Goal: Feedback & Contribution: Submit feedback/report problem

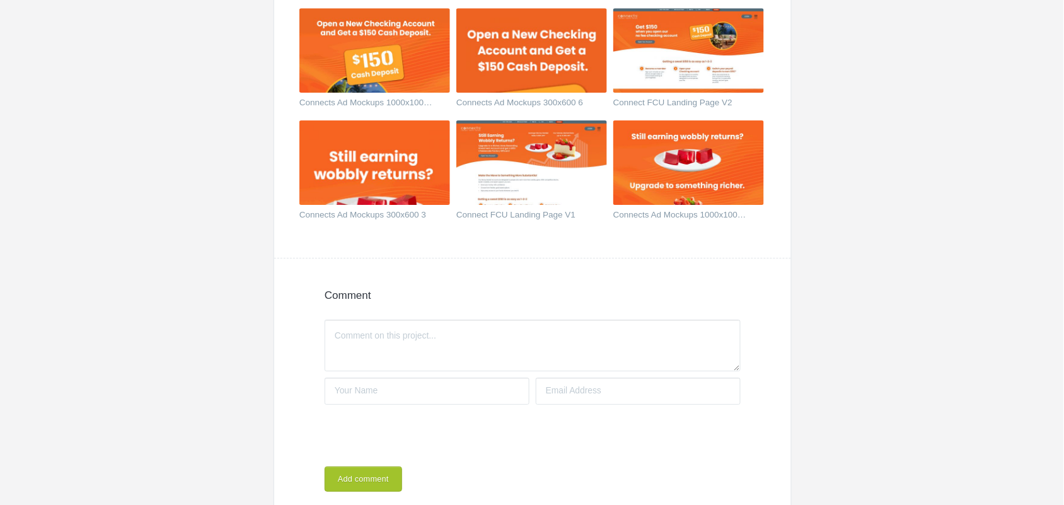
scroll to position [1260, 0]
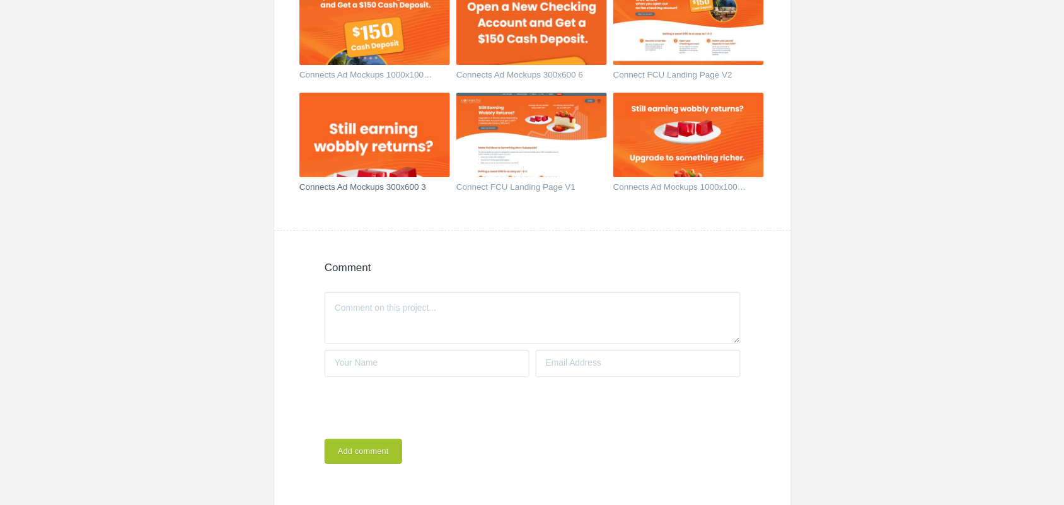
click at [398, 143] on img at bounding box center [374, 135] width 151 height 84
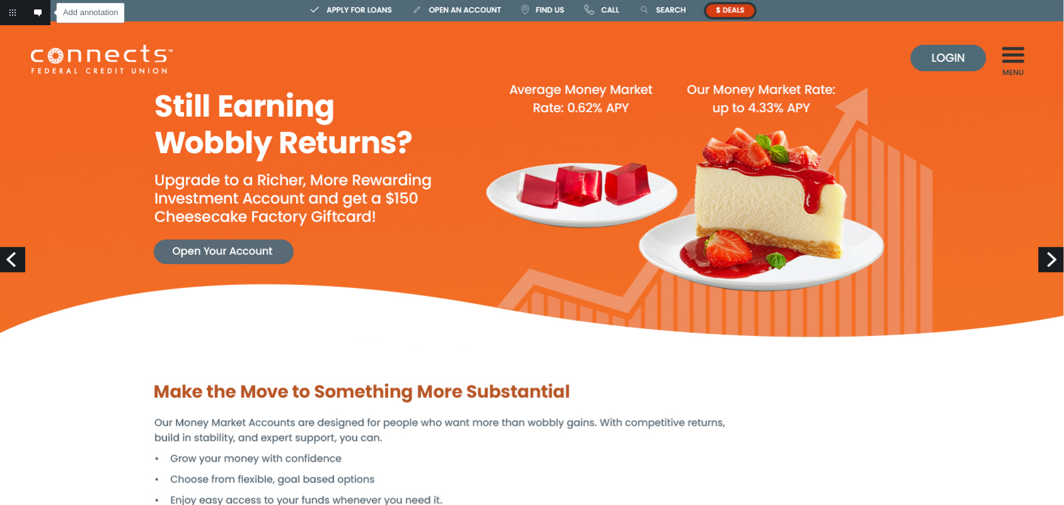
click at [33, 13] on link "Add annotation" at bounding box center [37, 12] width 25 height 25
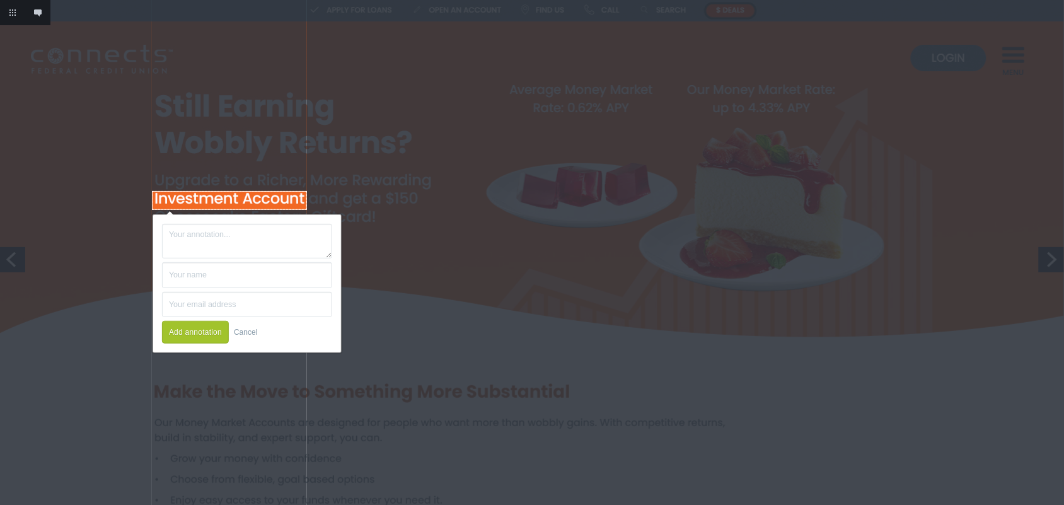
drag, startPoint x: 152, startPoint y: 191, endPoint x: 307, endPoint y: 210, distance: 156.2
click at [1063, 0] on body "Add annotation Cancel Return to project Add annotation Add annotation Next Prev…" at bounding box center [1064, 0] width 0 height 0
type textarea "Change to "Money Market Account""
click at [228, 274] on input "text" at bounding box center [247, 275] width 170 height 26
click at [203, 331] on button "Add annotation" at bounding box center [195, 332] width 67 height 23
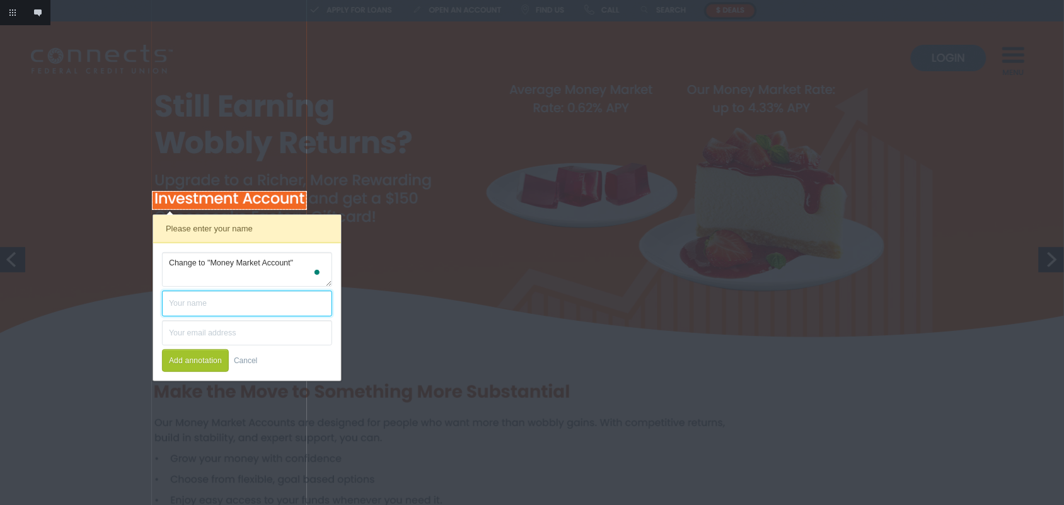
click at [203, 310] on input "text" at bounding box center [247, 303] width 170 height 26
type input "[PERSON_NAME]"
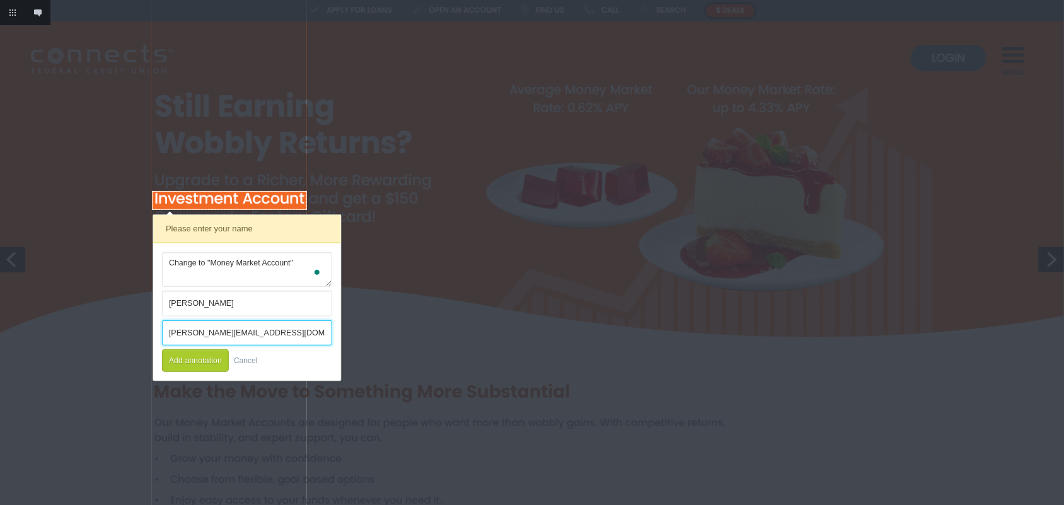
type input "[PERSON_NAME][EMAIL_ADDRESS][DOMAIN_NAME]"
click at [200, 359] on button "Add annotation" at bounding box center [195, 360] width 67 height 23
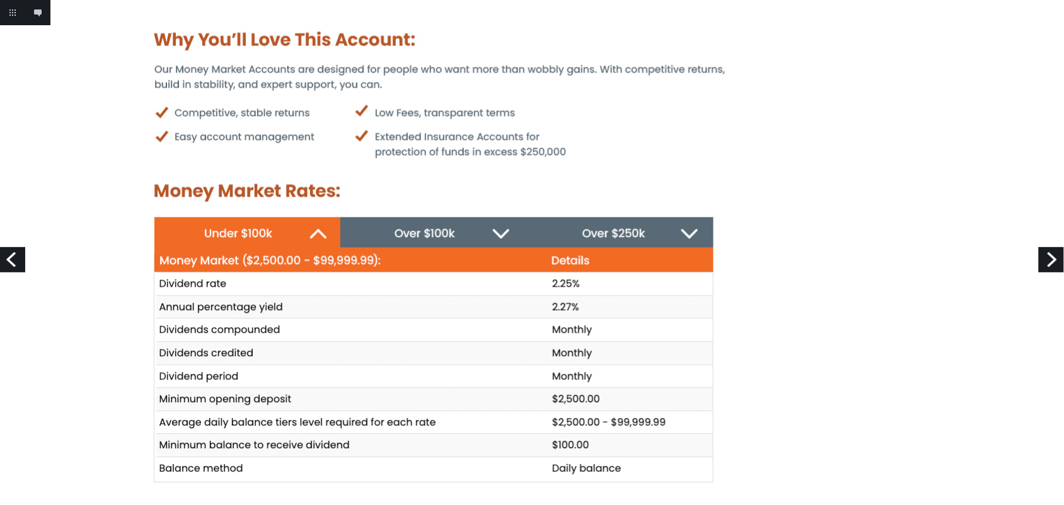
scroll to position [788, 0]
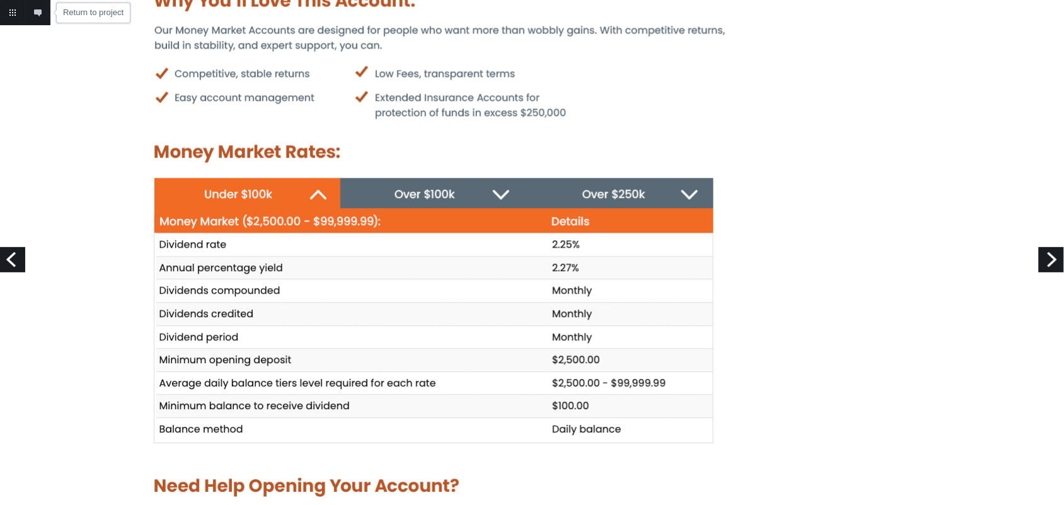
click at [13, 13] on link "Return to project" at bounding box center [12, 12] width 25 height 25
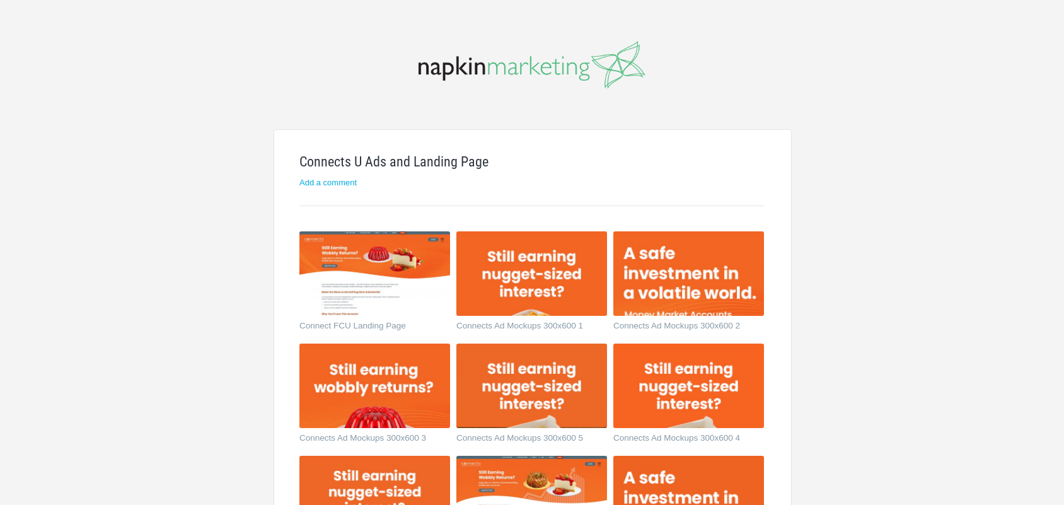
scroll to position [1260, 0]
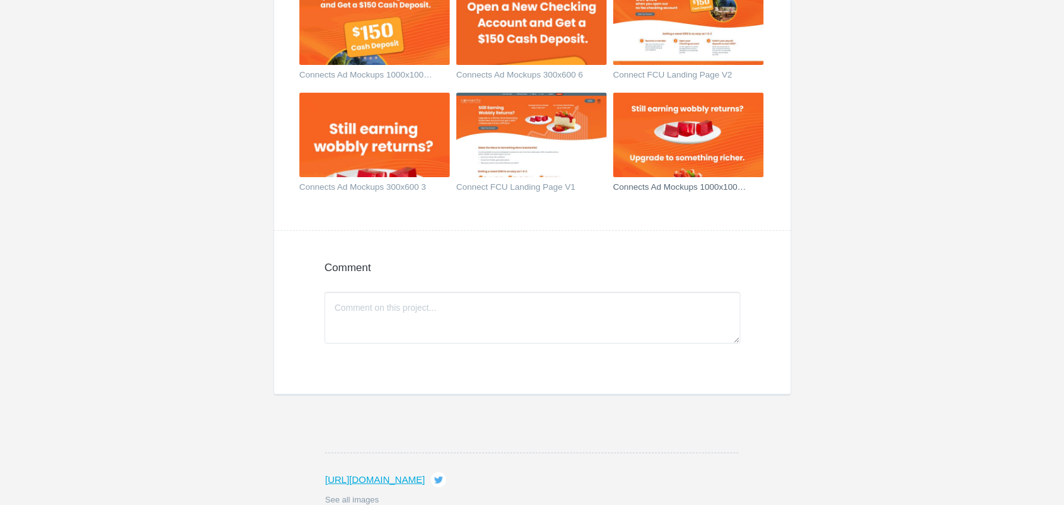
click at [676, 152] on img at bounding box center [688, 135] width 151 height 84
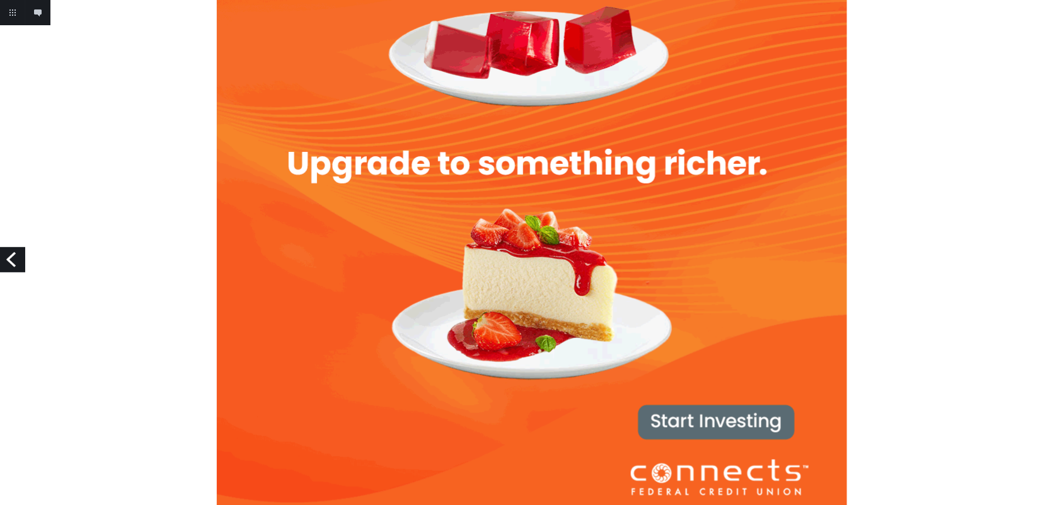
scroll to position [126, 0]
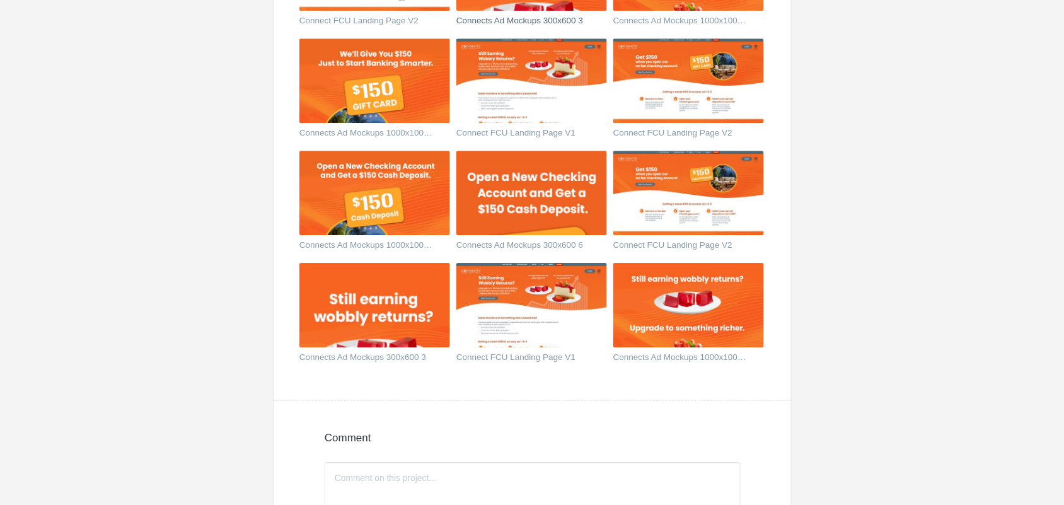
scroll to position [1103, 0]
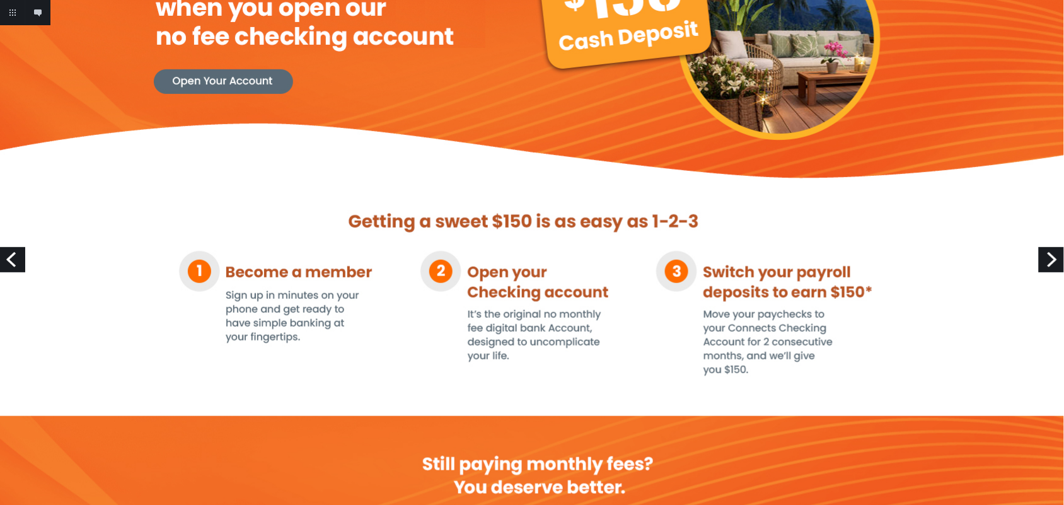
scroll to position [236, 0]
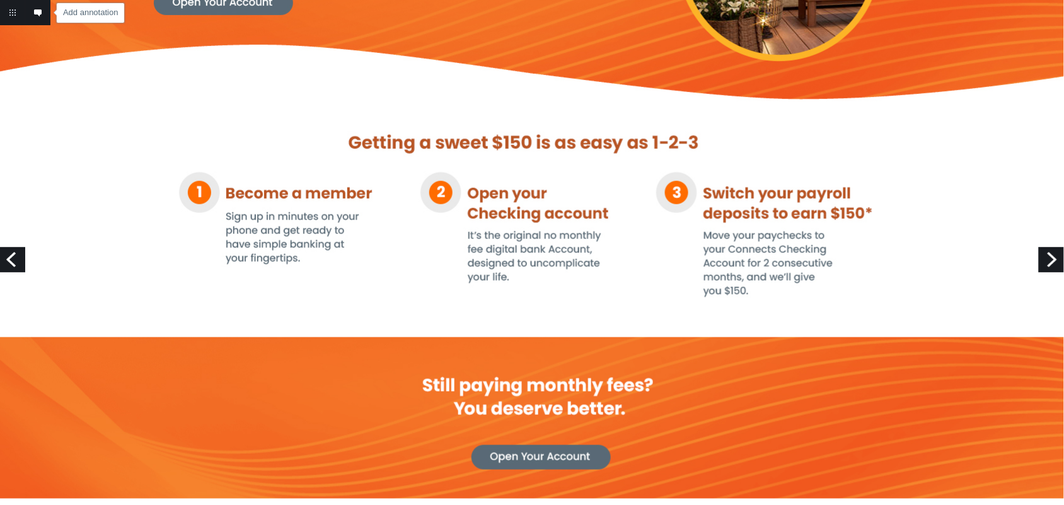
click at [42, 16] on link "Add annotation" at bounding box center [37, 12] width 25 height 25
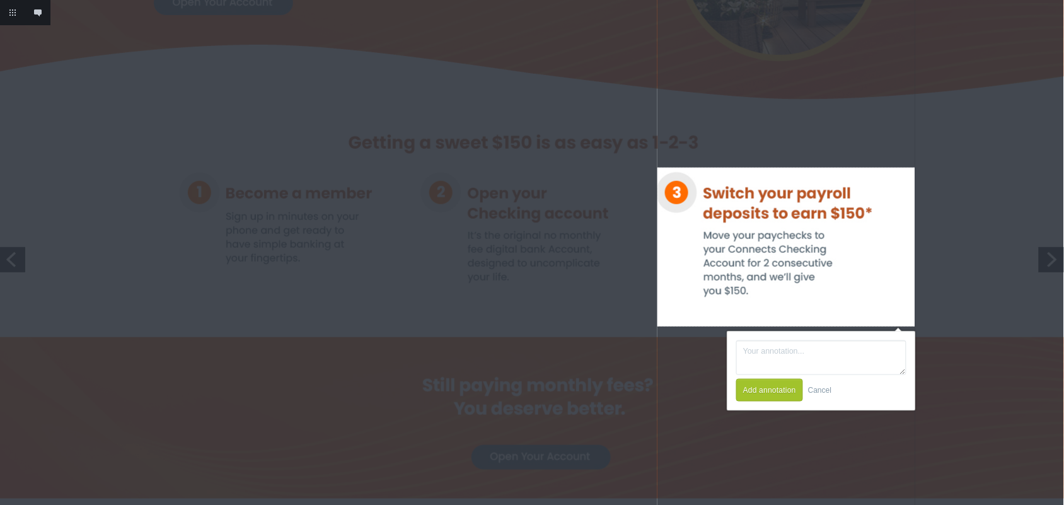
drag, startPoint x: 657, startPoint y: 168, endPoint x: 915, endPoint y: 326, distance: 302.7
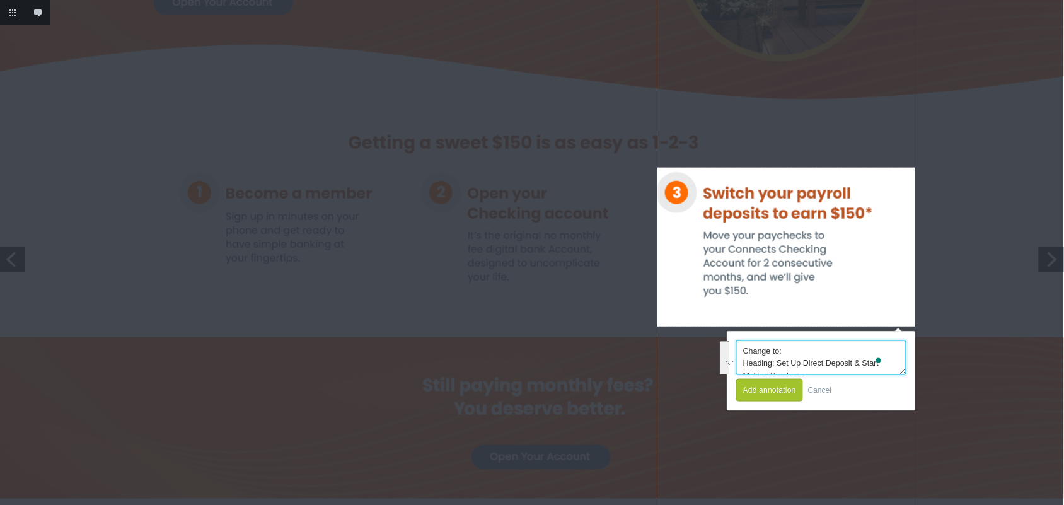
drag, startPoint x: 785, startPoint y: 367, endPoint x: 732, endPoint y: 336, distance: 61.8
click at [732, 336] on form "Change to: Heading: Set Up Direct Deposit & Start Making Purchases Body Text: A…" at bounding box center [821, 370] width 188 height 79
click at [827, 385] on link "Cancel" at bounding box center [819, 390] width 23 height 23
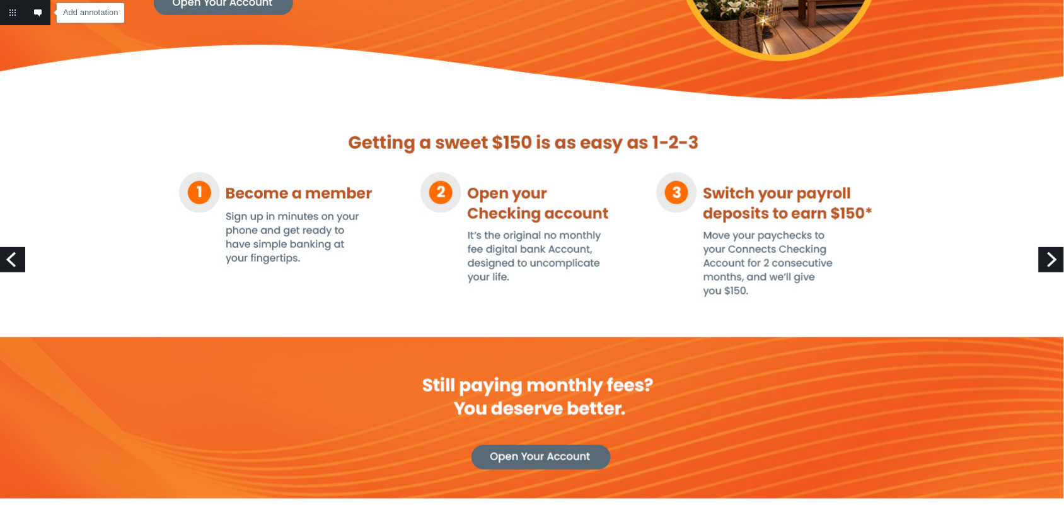
click at [43, 13] on link "Add annotation" at bounding box center [37, 12] width 25 height 25
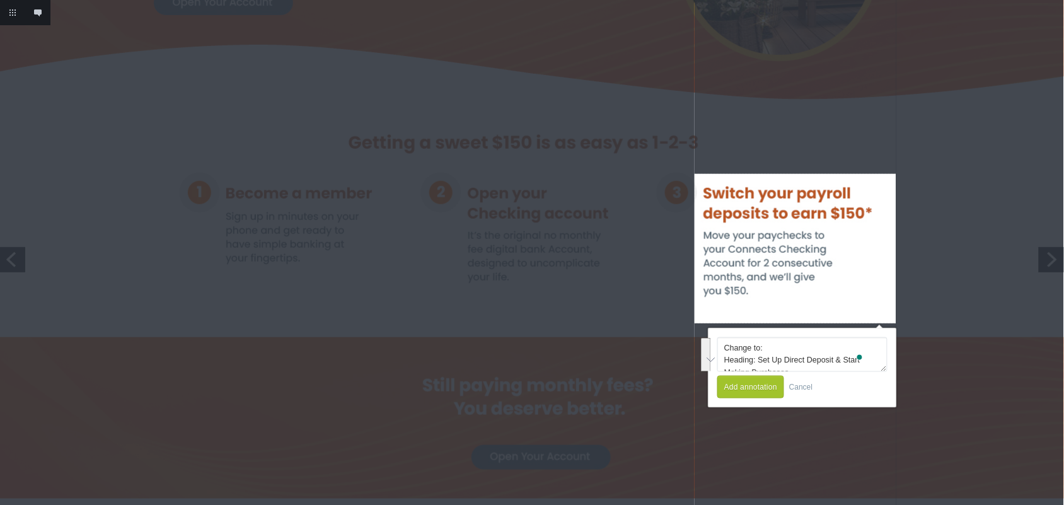
drag, startPoint x: 694, startPoint y: 174, endPoint x: 896, endPoint y: 323, distance: 250.9
click at [776, 358] on textarea "Change to: Heading: Set Up Direct Deposit & Start Making Purchases Body Text:" at bounding box center [802, 354] width 170 height 35
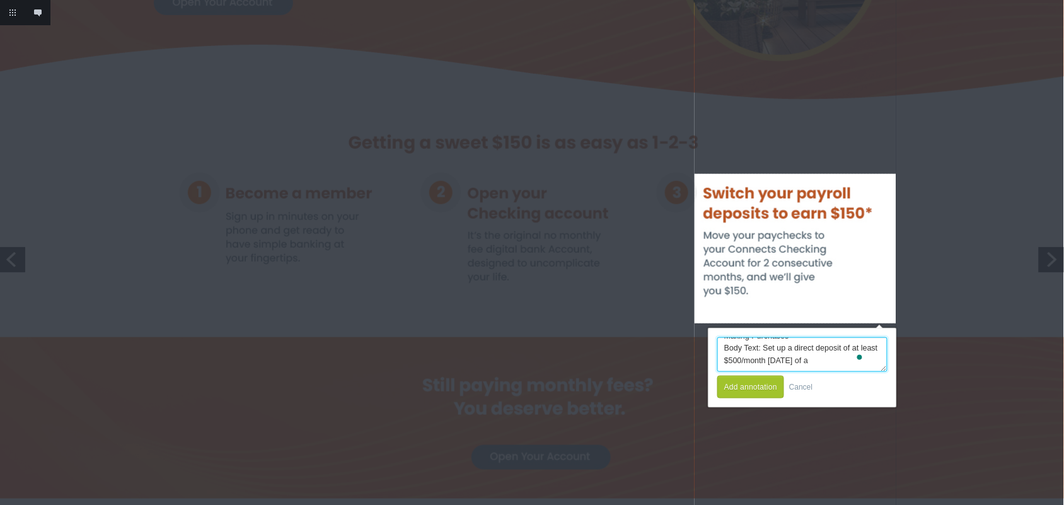
click at [852, 360] on textarea "Change to: Heading: Set Up Direct Deposit & Start Making Purchases Body Text: S…" at bounding box center [802, 354] width 170 height 35
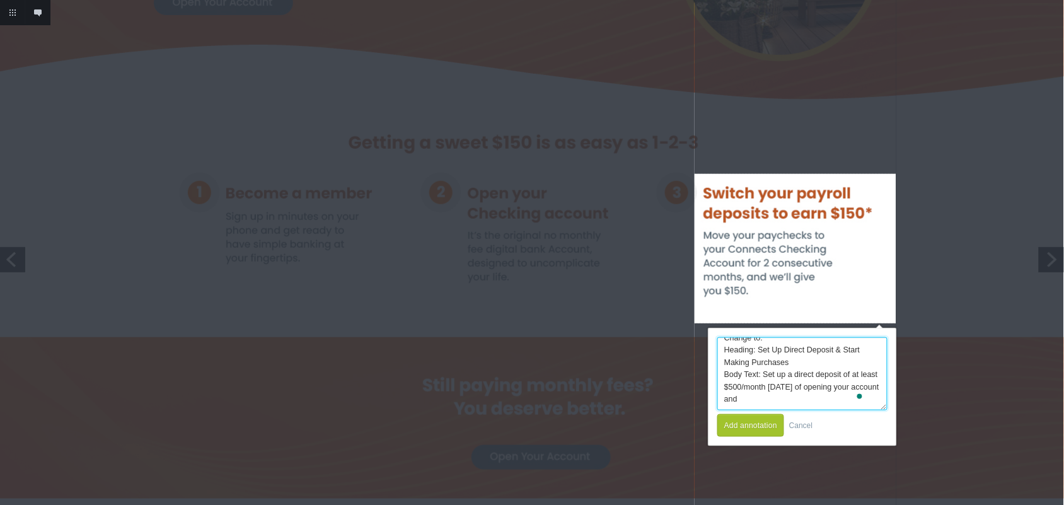
scroll to position [0, 0]
drag, startPoint x: 884, startPoint y: 369, endPoint x: 885, endPoint y: 410, distance: 41.0
click at [885, 410] on form "Change to: Heading: Set Up Direct Deposit & Start Making Purchases Body Text: S…" at bounding box center [802, 386] width 188 height 117
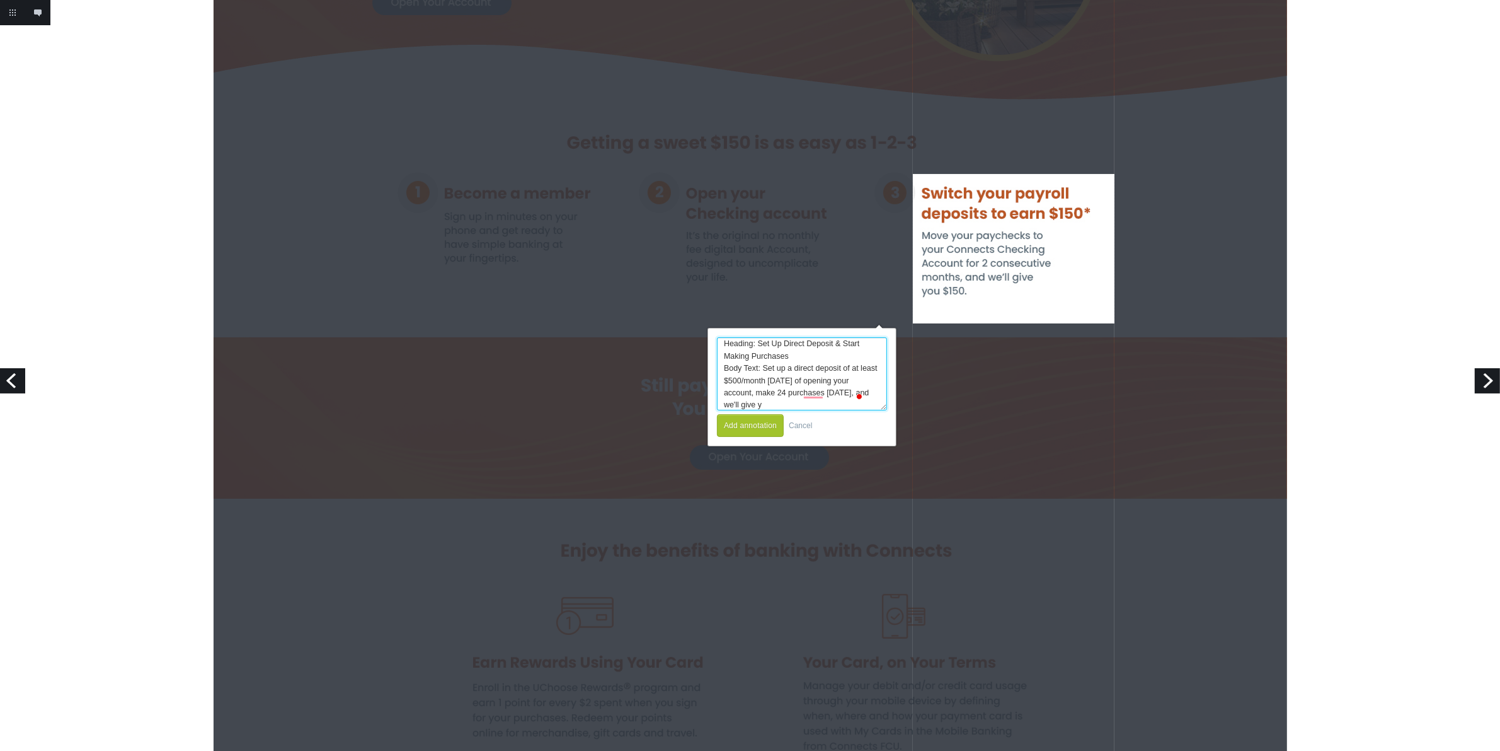
scroll to position [29, 0]
drag, startPoint x: 881, startPoint y: 407, endPoint x: 885, endPoint y: 452, distance: 45.0
click at [749, 423] on button "Add annotation" at bounding box center [750, 425] width 67 height 23
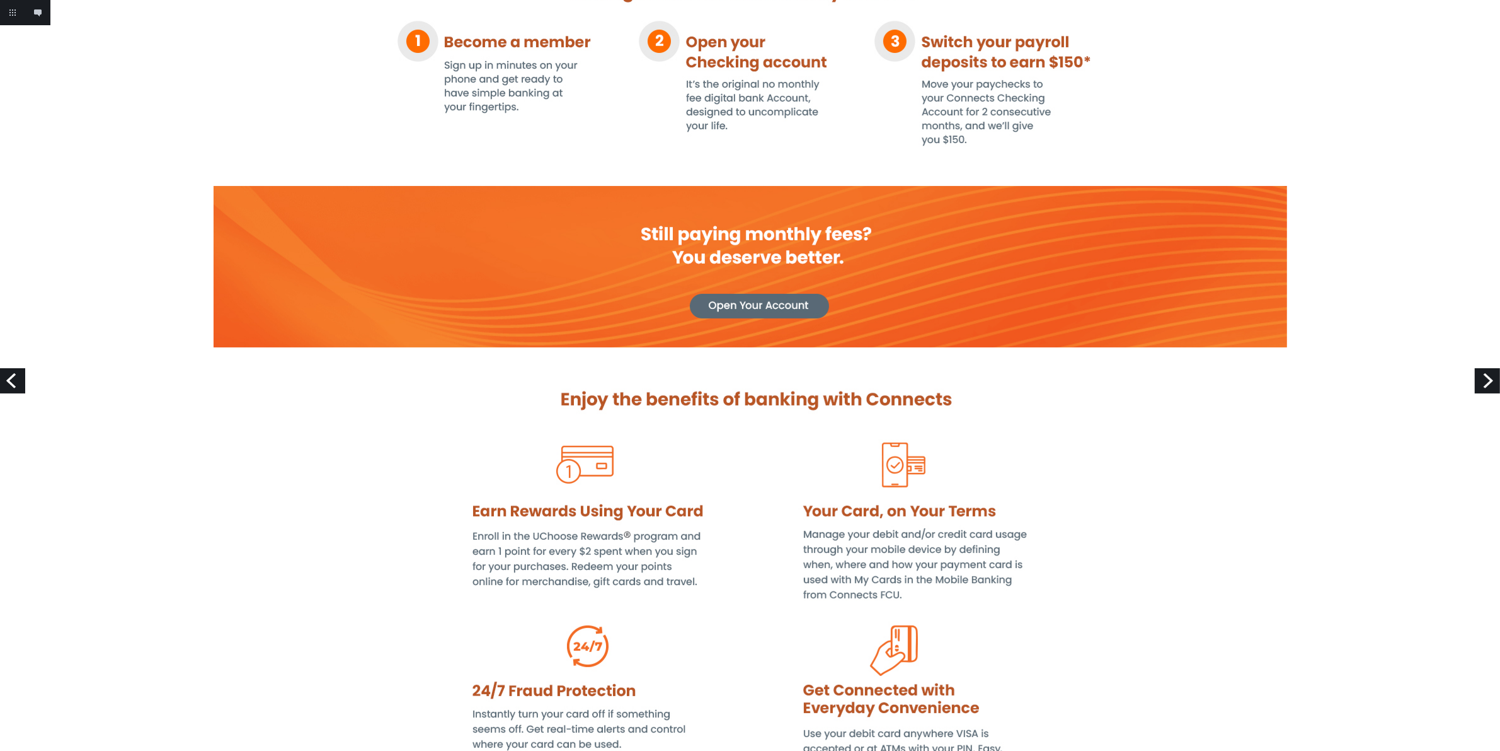
scroll to position [277, 0]
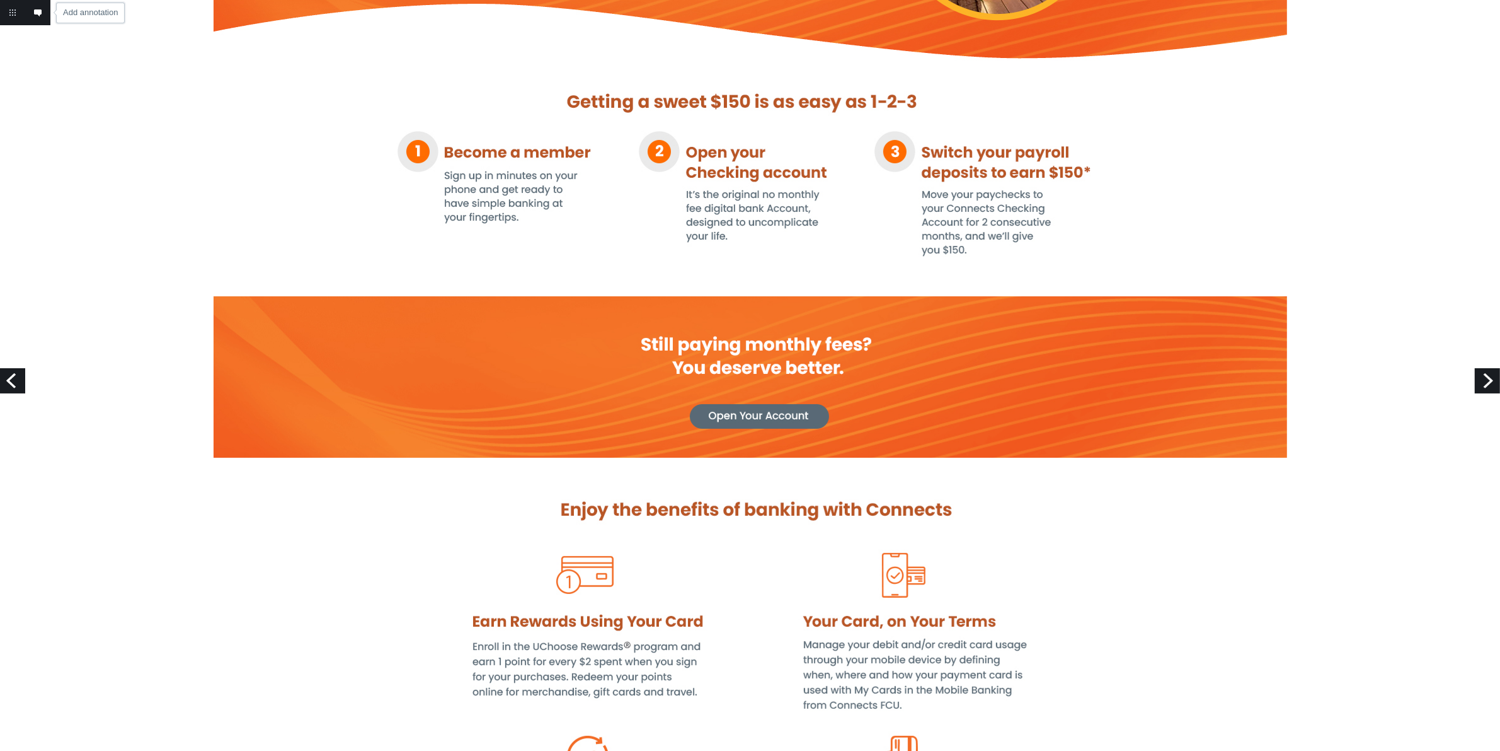
click at [41, 16] on link "Add annotation" at bounding box center [37, 12] width 25 height 25
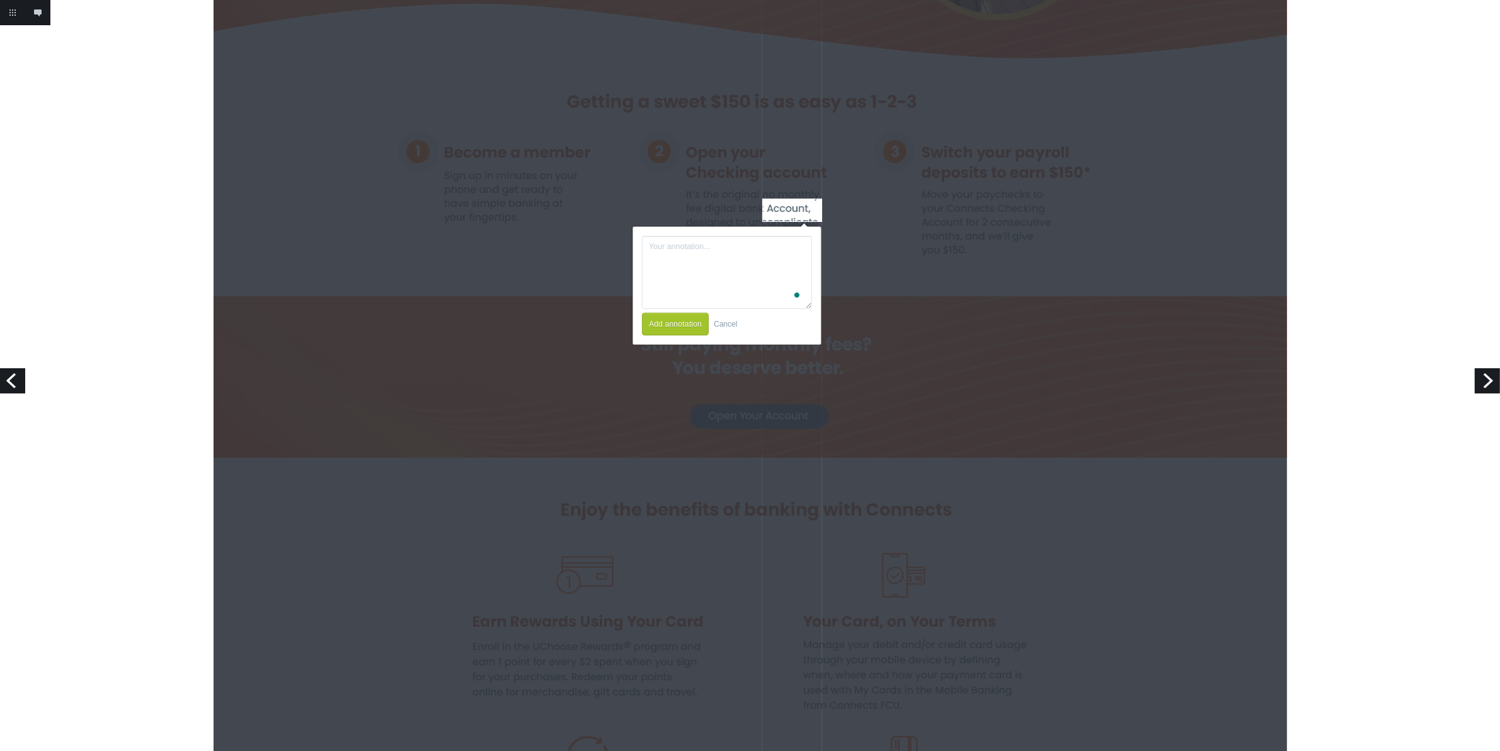
drag, startPoint x: 762, startPoint y: 198, endPoint x: 824, endPoint y: 221, distance: 65.8
type textarea "a"
type textarea "c"
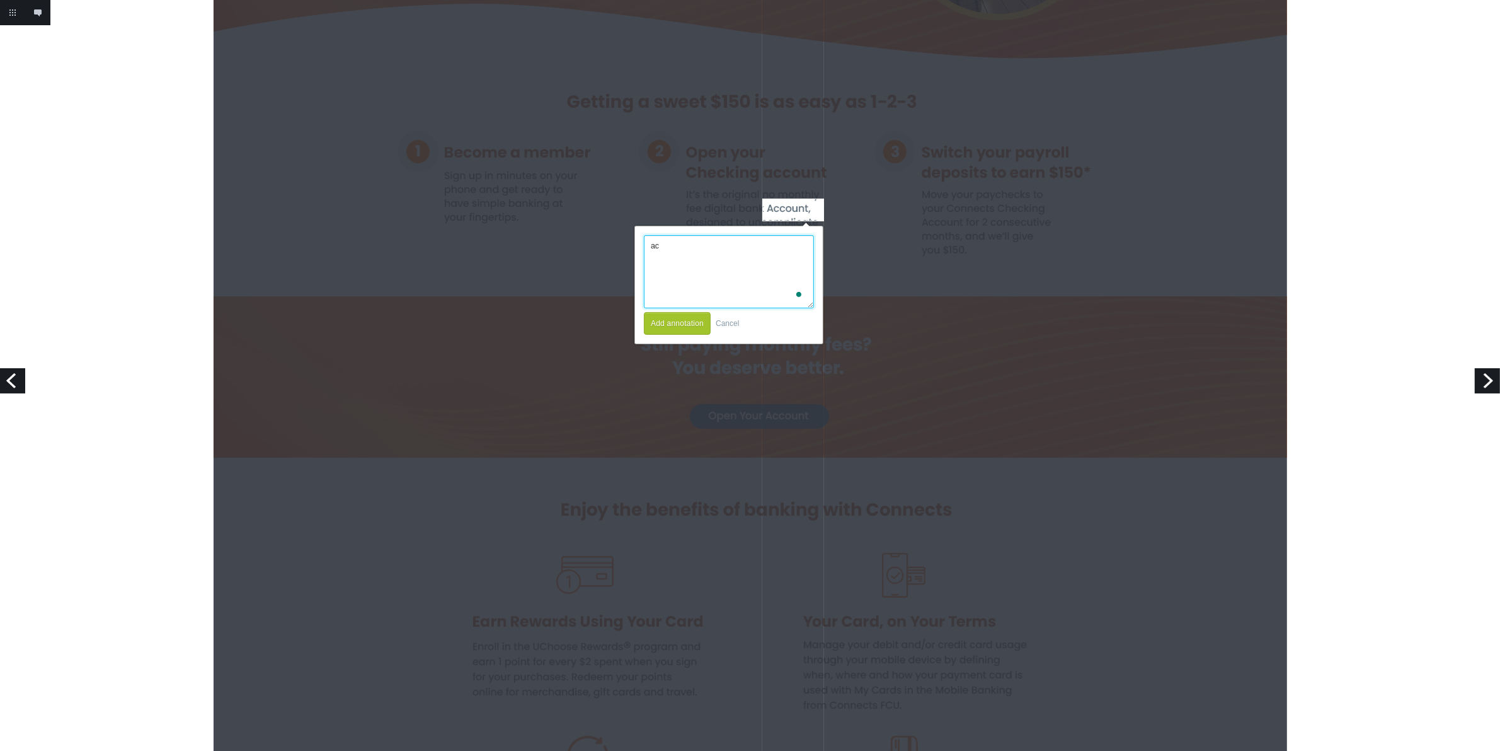
type textarea "a"
click at [734, 247] on textarea "remove capital letter from account" at bounding box center [729, 271] width 170 height 73
click at [681, 319] on button "Add annotation" at bounding box center [677, 323] width 67 height 23
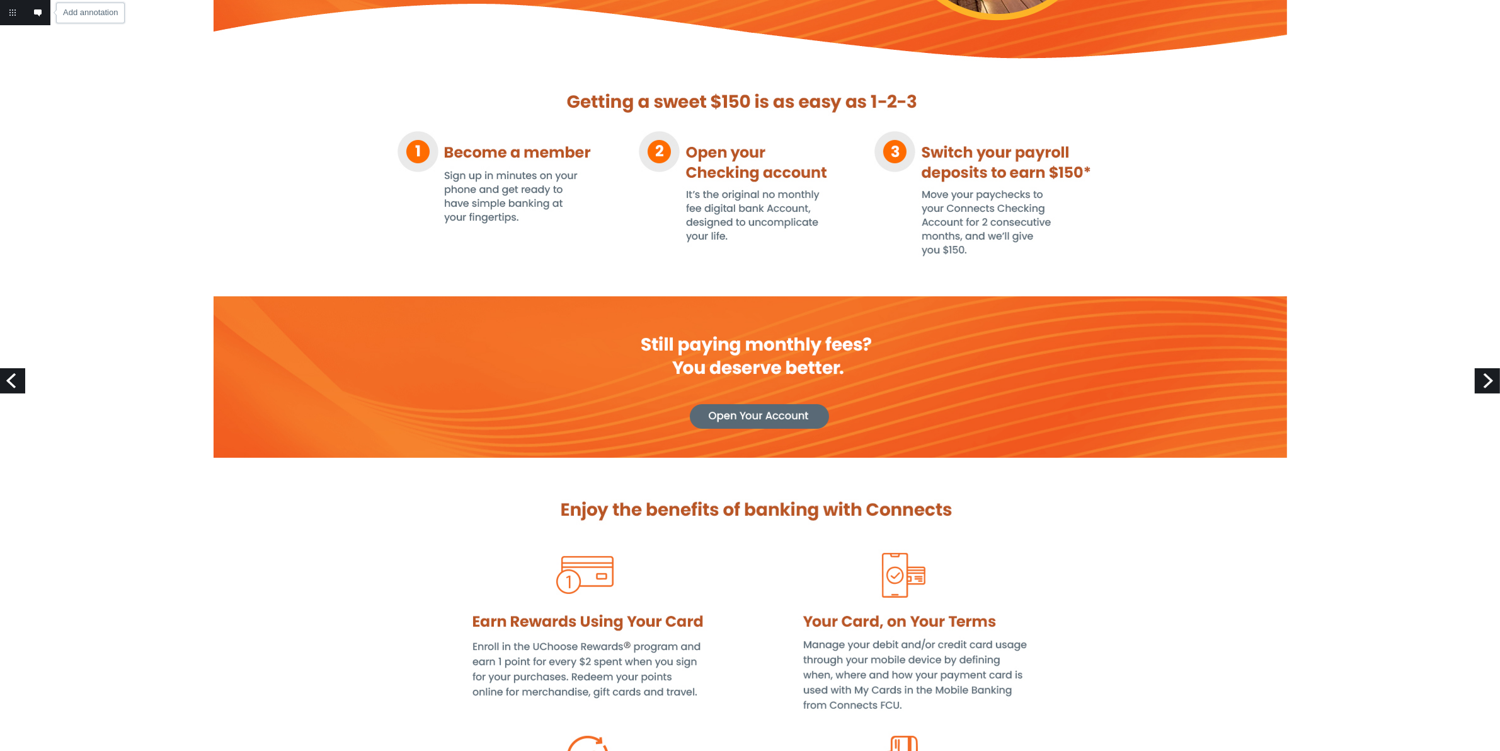
click at [41, 13] on link "Add annotation" at bounding box center [37, 12] width 25 height 25
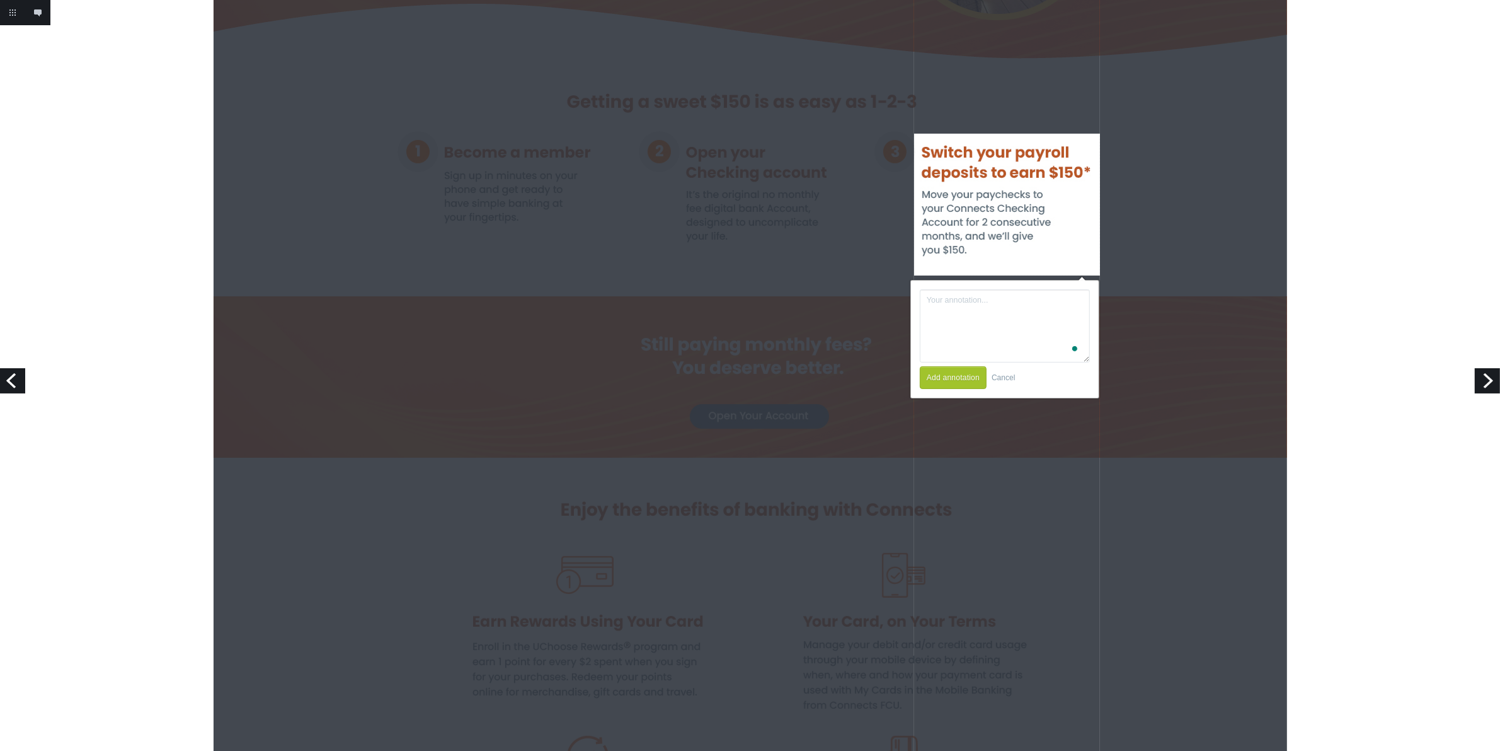
drag, startPoint x: 914, startPoint y: 134, endPoint x: 1100, endPoint y: 275, distance: 233.4
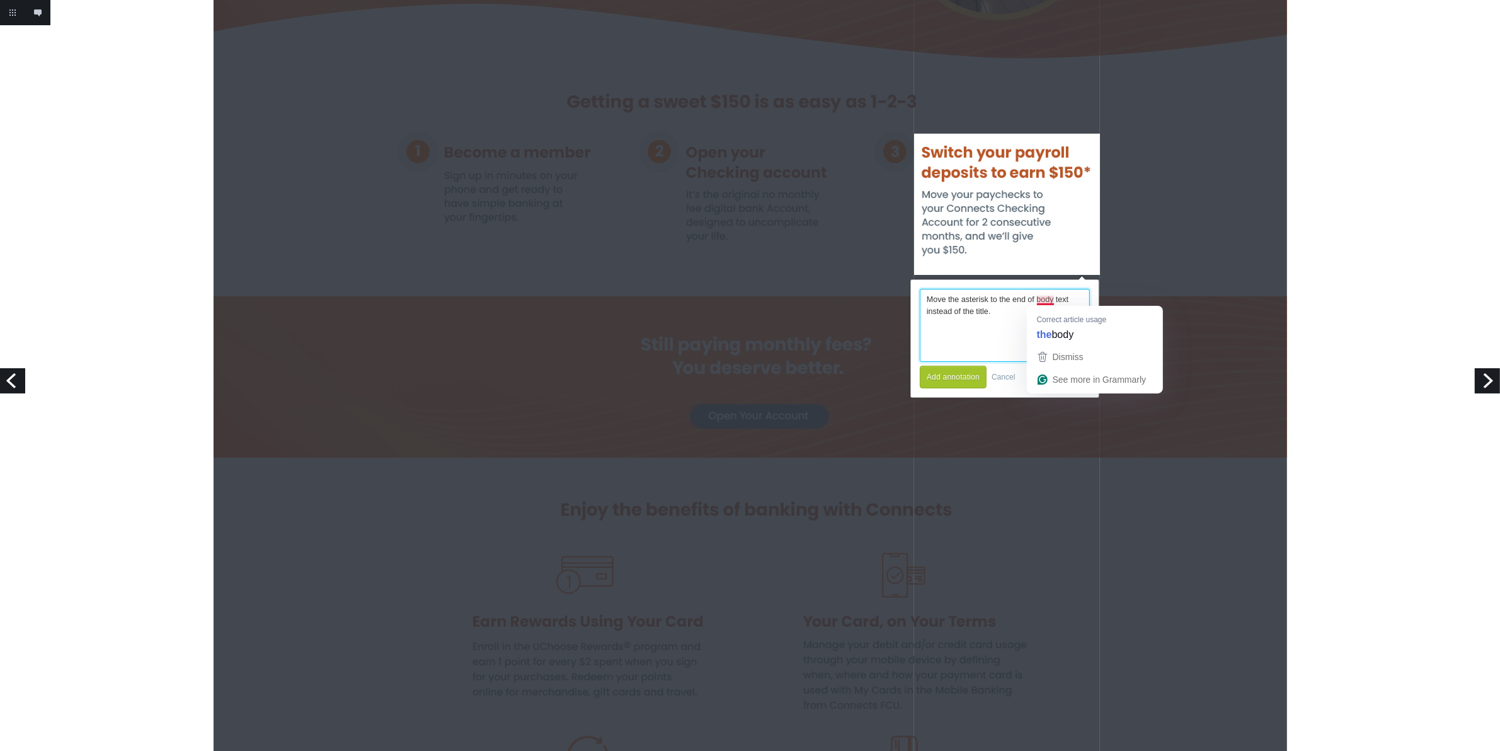
drag, startPoint x: 1045, startPoint y: 301, endPoint x: 1028, endPoint y: 303, distance: 17.1
click at [1028, 303] on textarea "Move the asterisk to the end of body text instead of the title." at bounding box center [1005, 325] width 170 height 73
click at [1046, 300] on textarea "Move the asterisk to the end of body text instead of the title." at bounding box center [1005, 325] width 170 height 73
click at [1011, 312] on textarea "Move the asterisk to the end of the body text instead of the title." at bounding box center [1005, 325] width 170 height 73
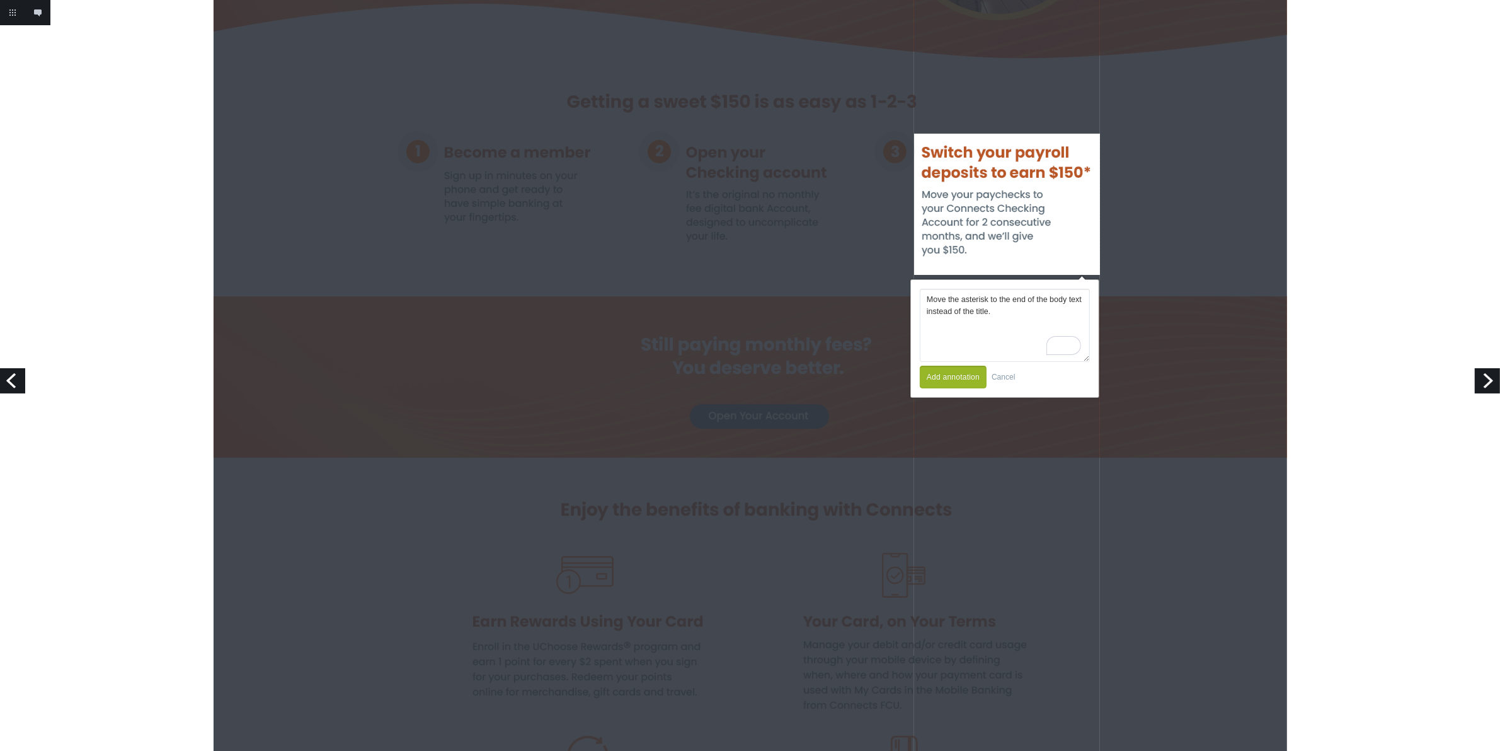
click at [961, 373] on button "Add annotation" at bounding box center [953, 376] width 67 height 23
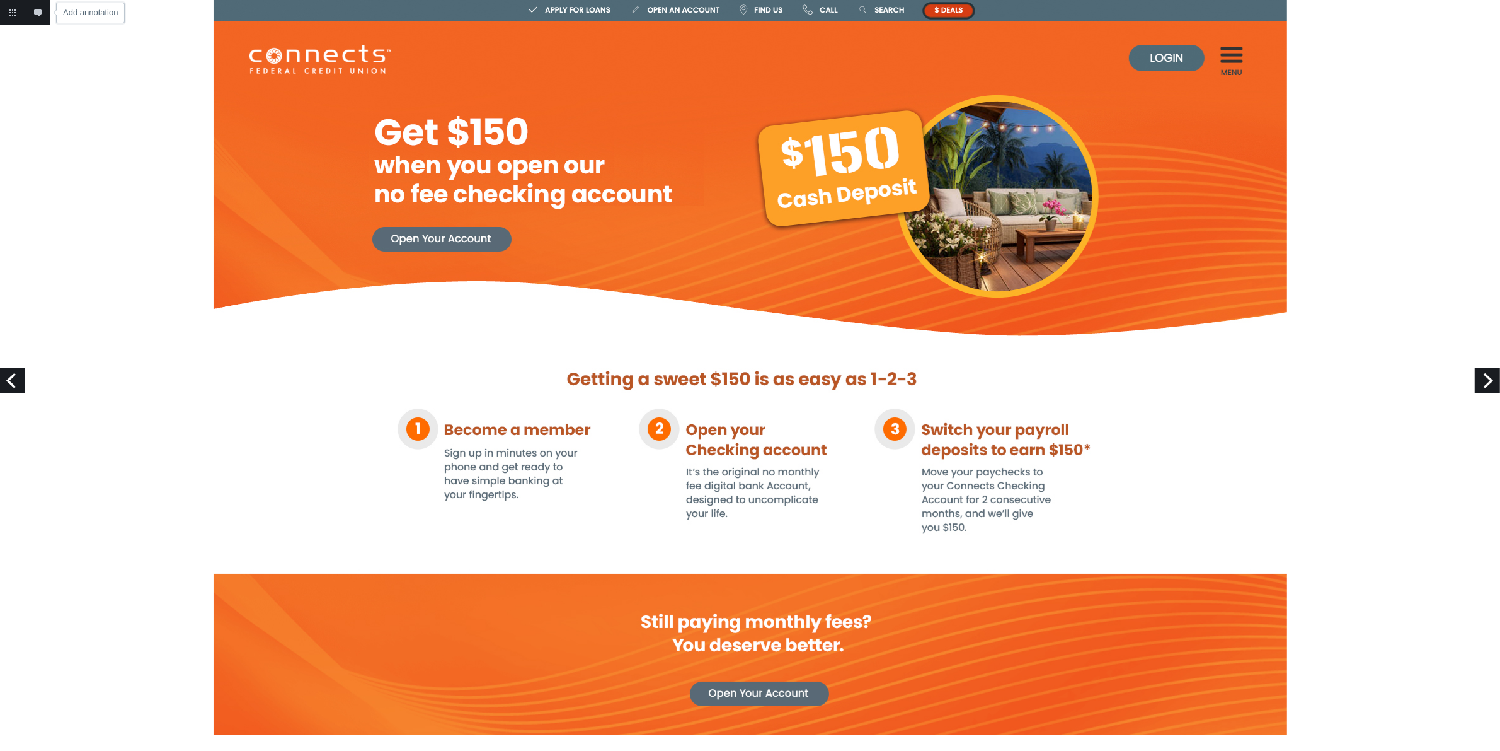
drag, startPoint x: 44, startPoint y: 19, endPoint x: 504, endPoint y: 62, distance: 462.0
click at [44, 19] on link "Add annotation" at bounding box center [37, 12] width 25 height 25
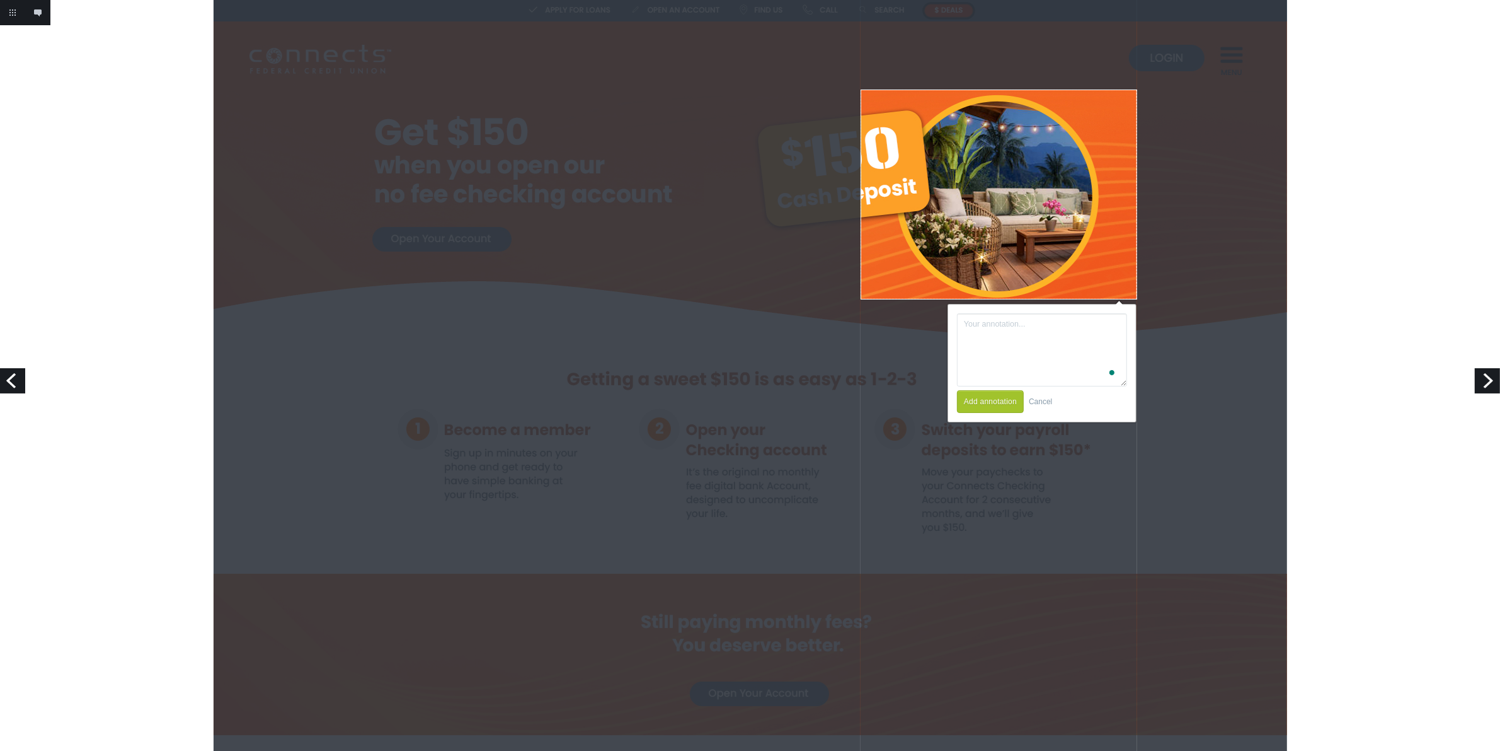
drag, startPoint x: 861, startPoint y: 89, endPoint x: 1137, endPoint y: 299, distance: 347.2
paste textarea "[URL][DOMAIN_NAME]"
type textarea "should we maybe change this to an image like this: [URL][DOMAIN_NAME]"
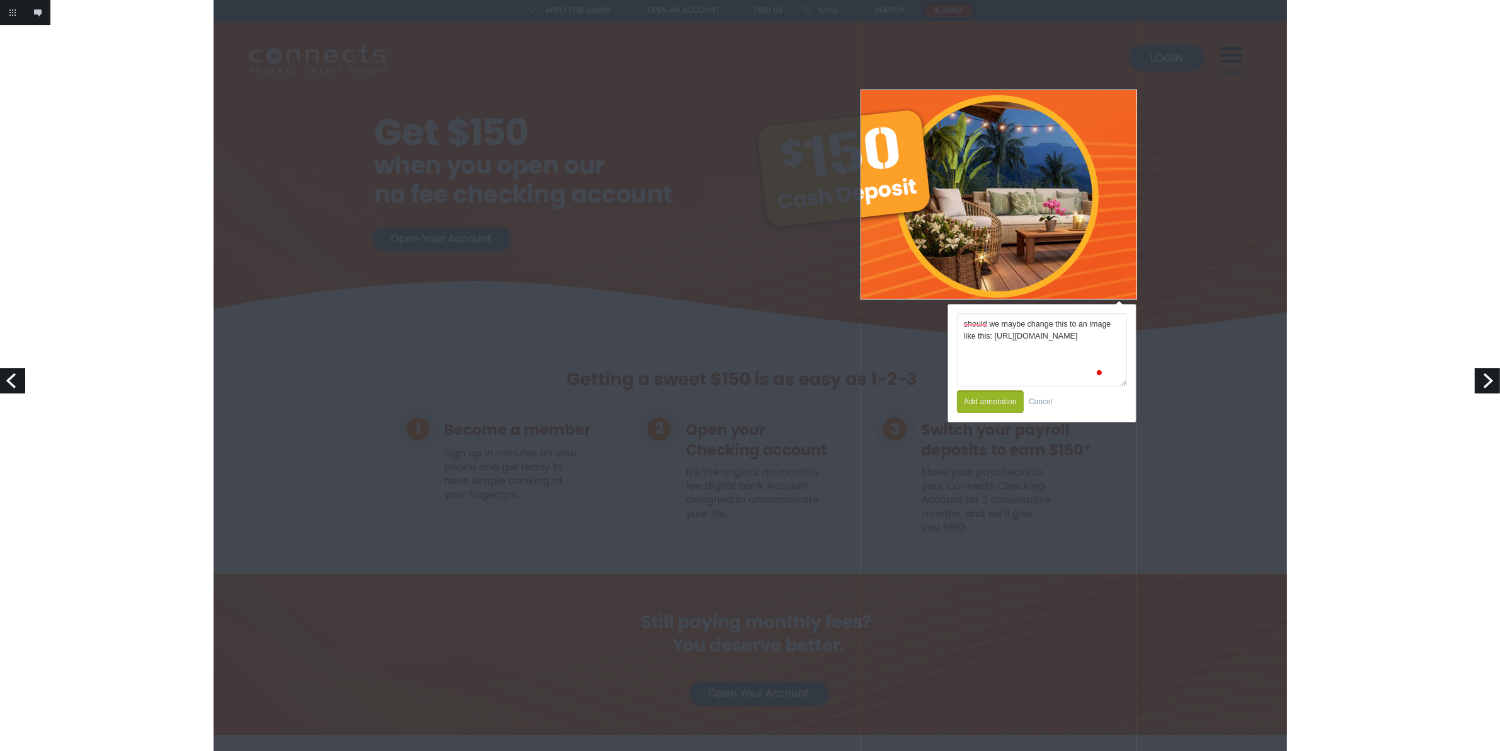
click at [1002, 403] on button "Add annotation" at bounding box center [990, 401] width 67 height 23
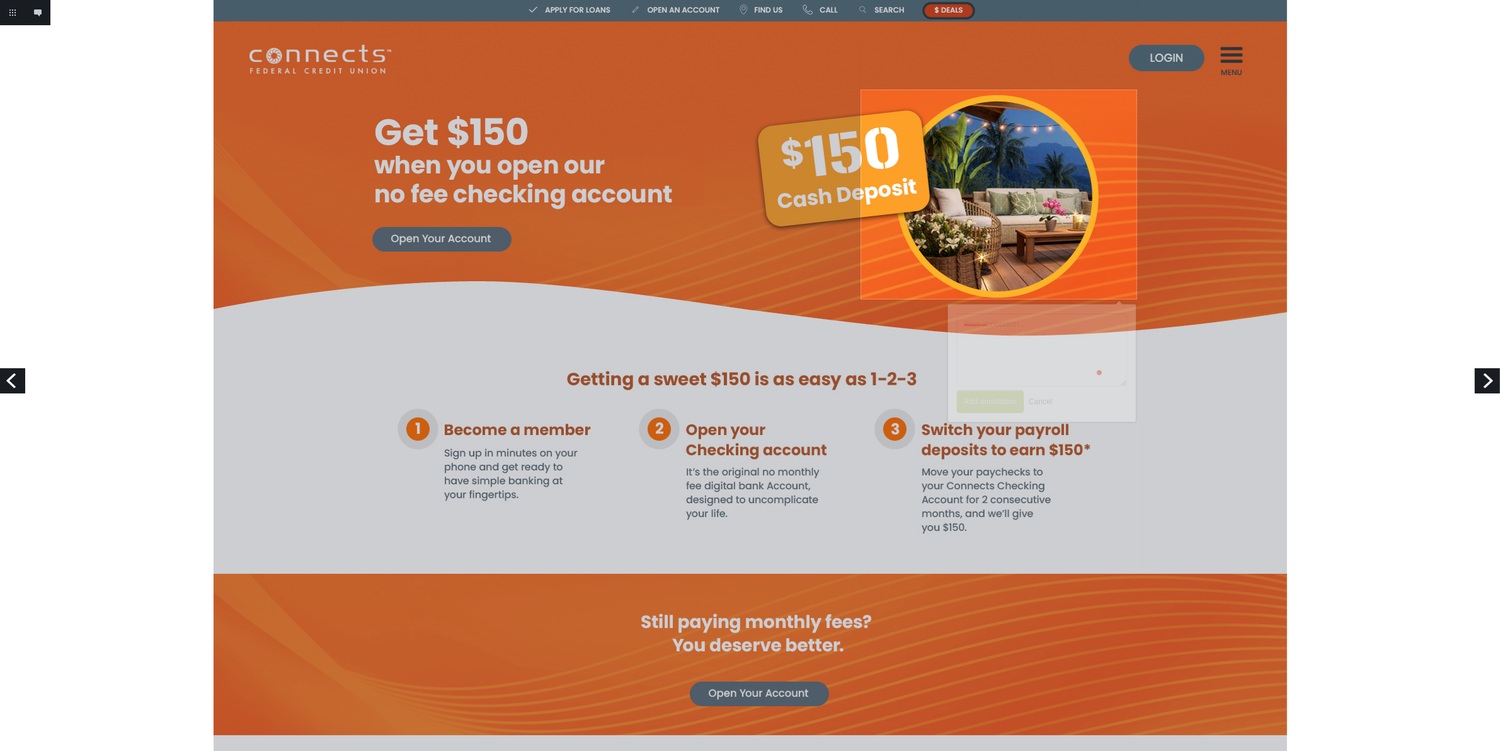
scroll to position [0, 0]
